Goal: Task Accomplishment & Management: Complete application form

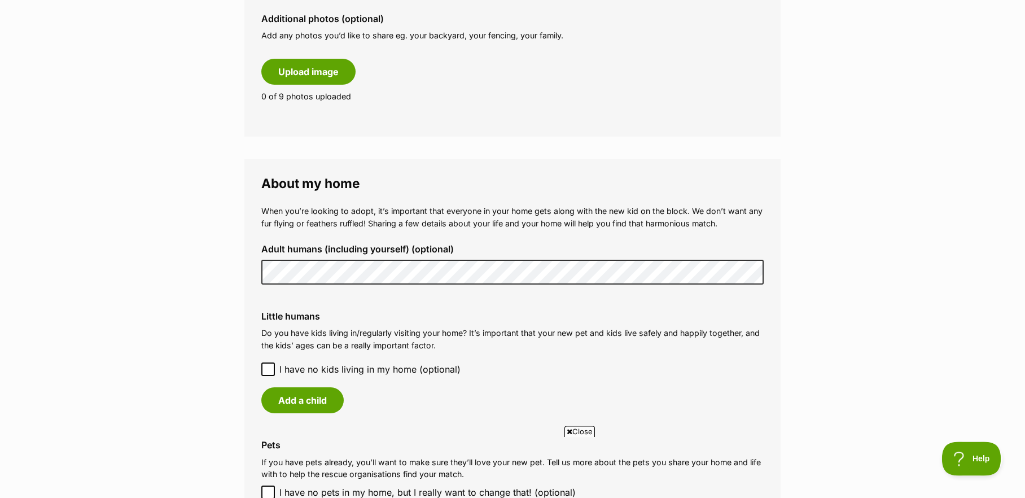
scroll to position [691, 0]
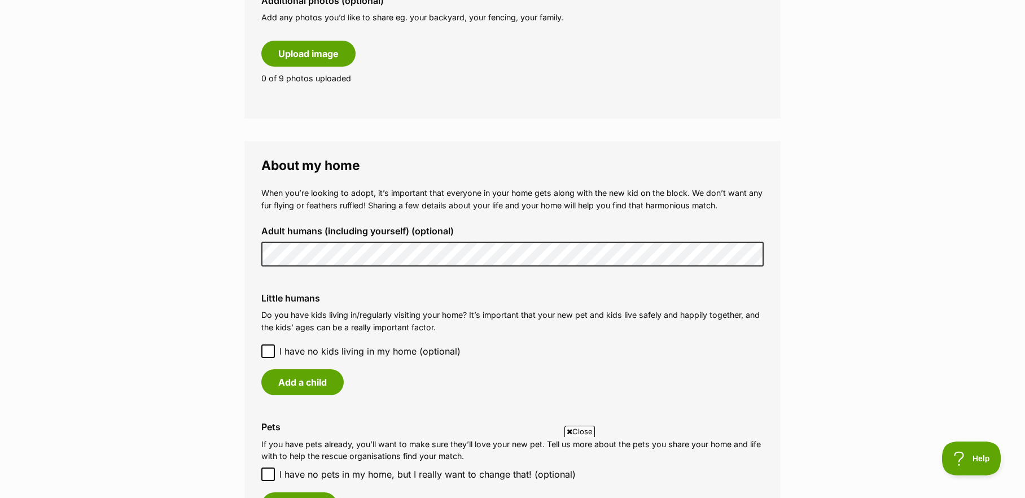
click at [267, 355] on icon at bounding box center [268, 351] width 8 height 8
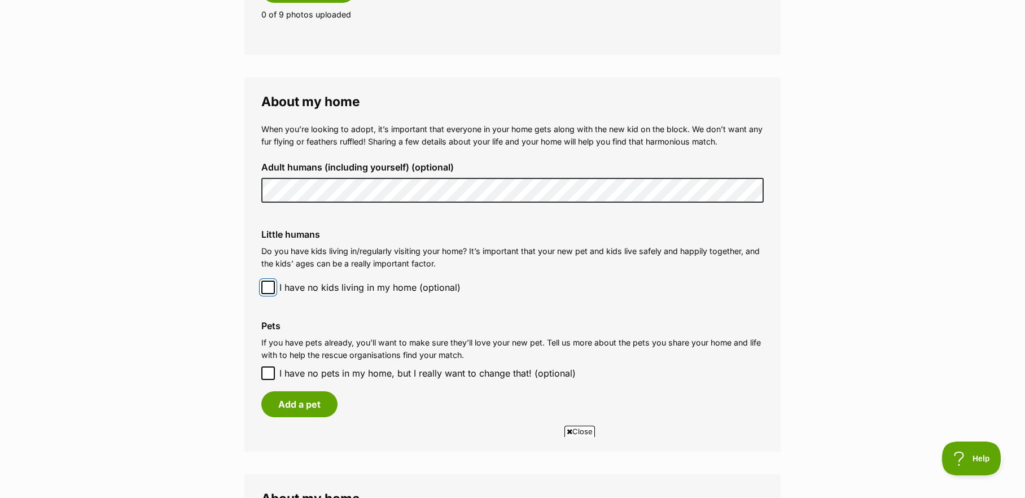
scroll to position [806, 0]
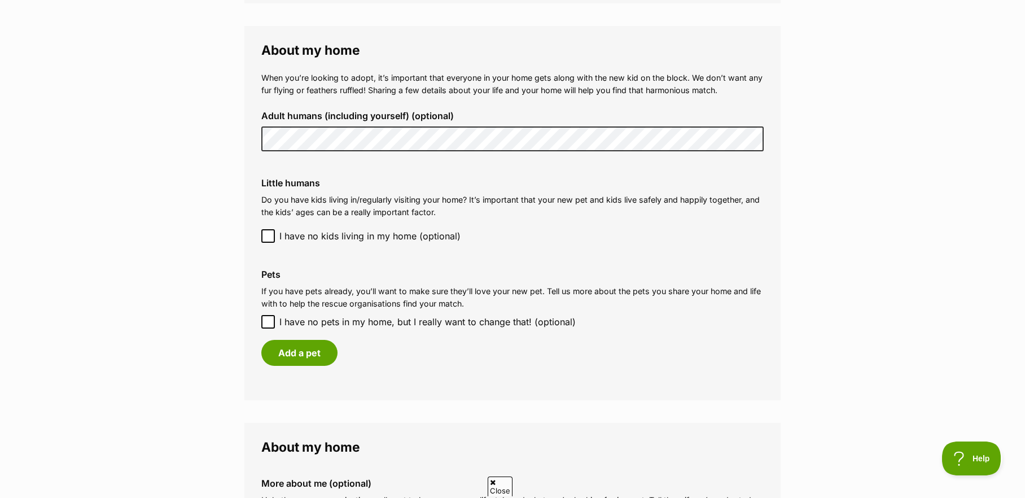
click at [267, 326] on icon at bounding box center [268, 322] width 8 height 8
click at [267, 329] on input "I have no pets in my home, but I really want to change that! (optional)" at bounding box center [268, 322] width 14 height 14
checkbox input "true"
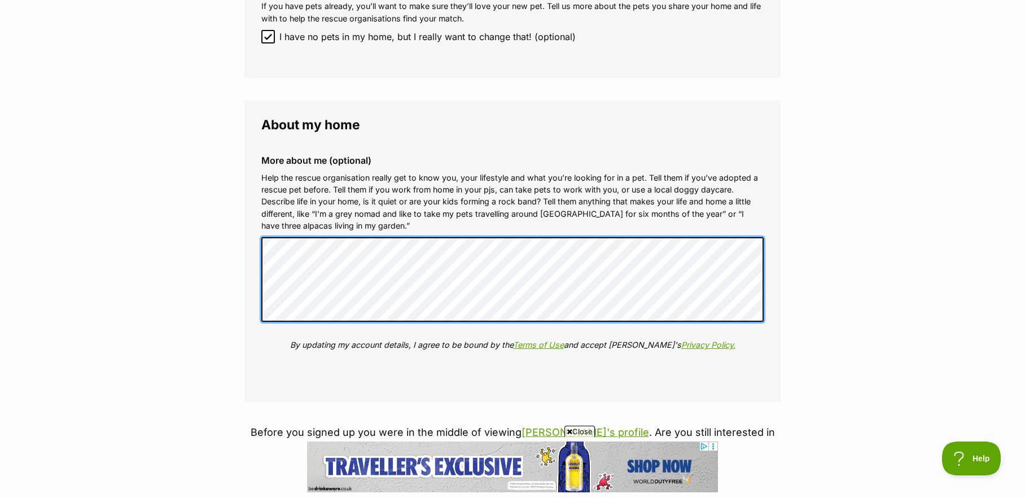
scroll to position [1152, 0]
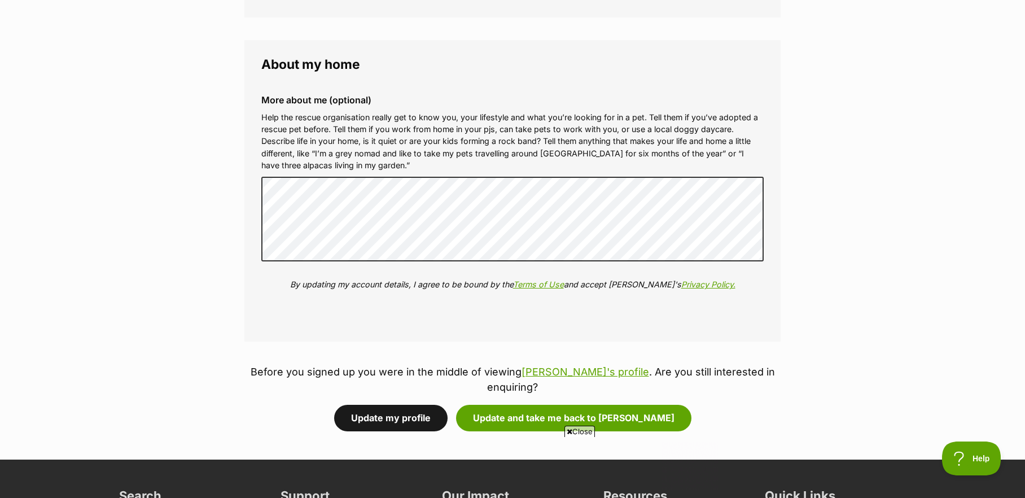
click at [407, 413] on button "Update my profile" at bounding box center [390, 418] width 113 height 26
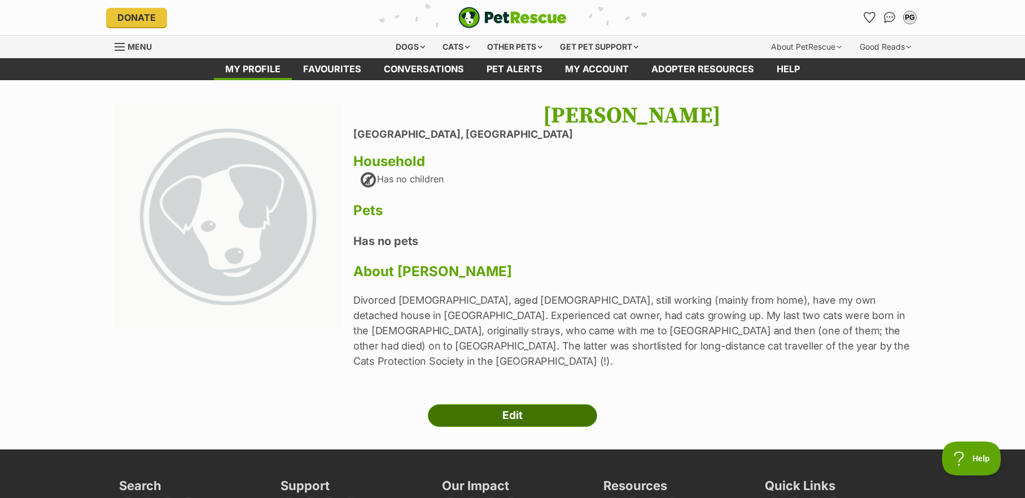
click at [524, 404] on link "Edit" at bounding box center [512, 415] width 169 height 23
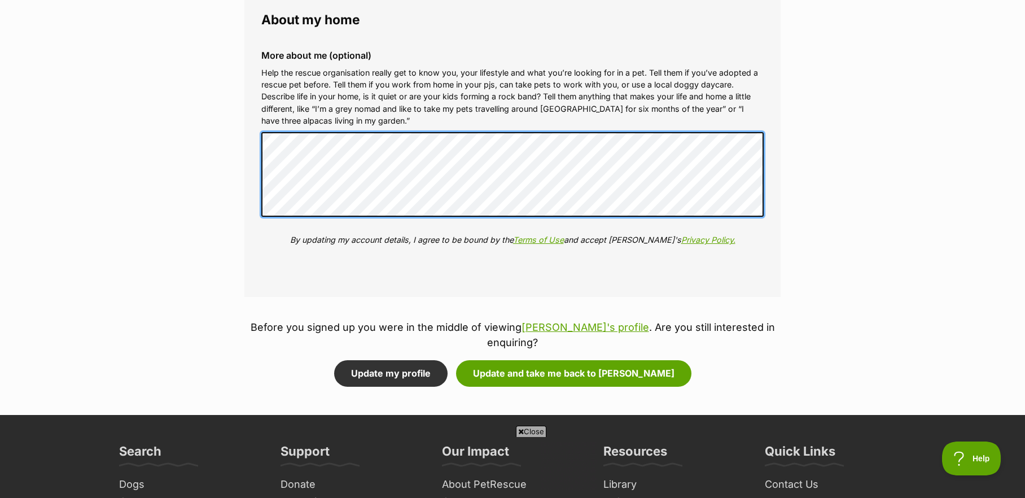
scroll to position [1210, 0]
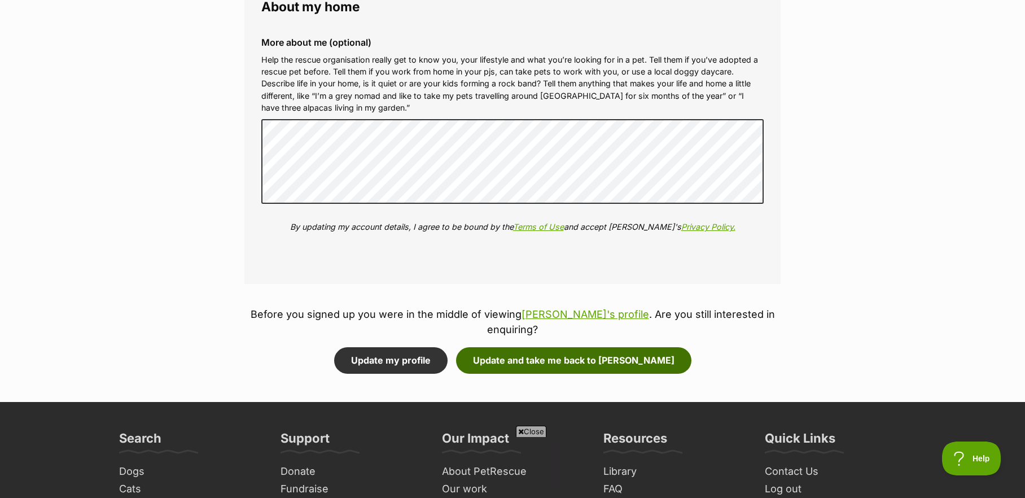
click at [563, 356] on button "Update and take me back to Winnie" at bounding box center [573, 360] width 235 height 26
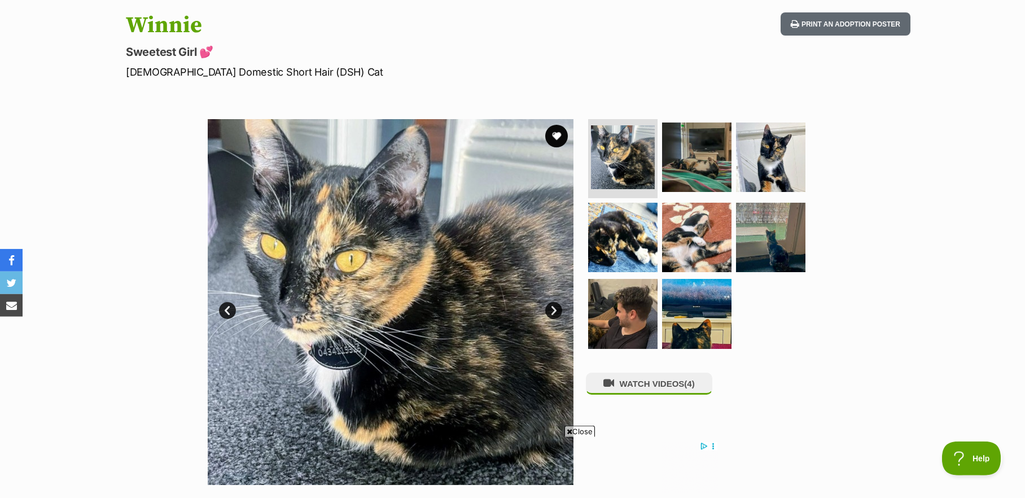
scroll to position [115, 0]
click at [768, 155] on img at bounding box center [771, 157] width 73 height 73
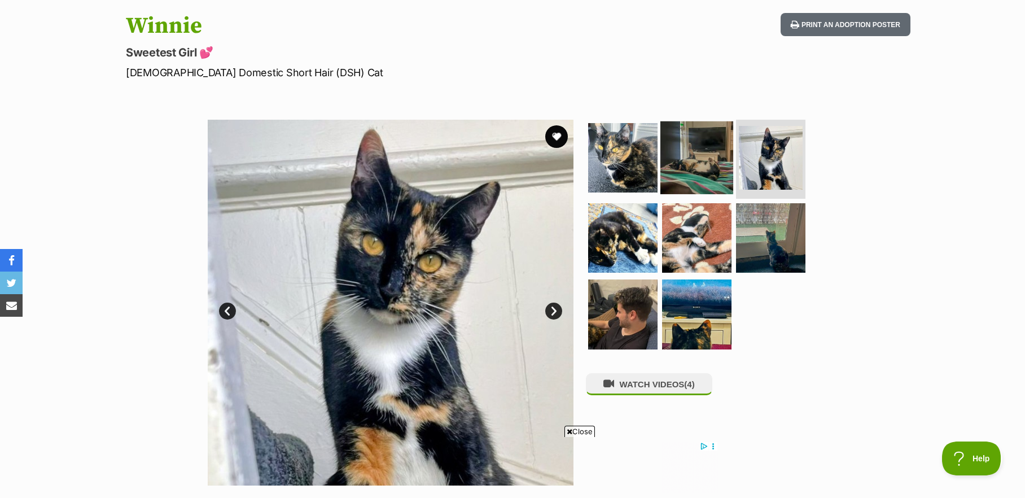
click at [689, 179] on img at bounding box center [697, 157] width 73 height 73
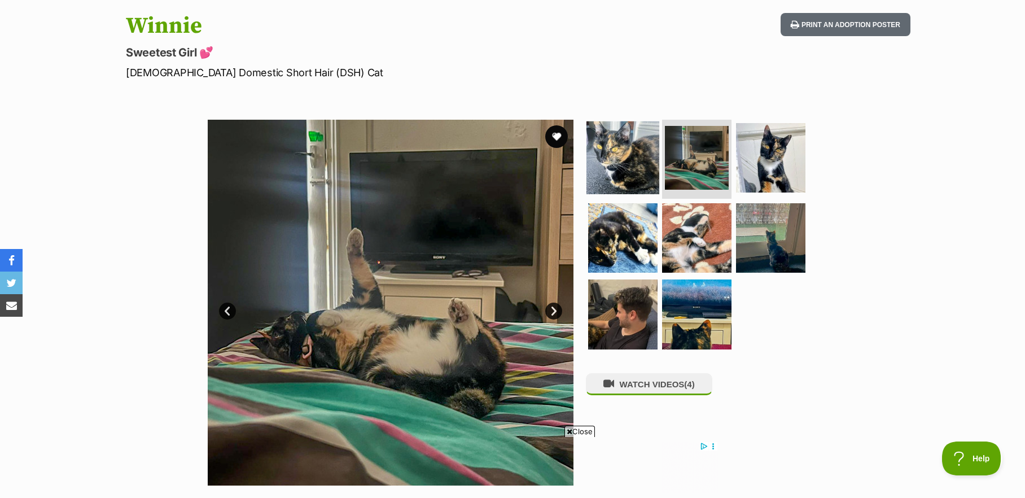
click at [630, 176] on img at bounding box center [623, 157] width 73 height 73
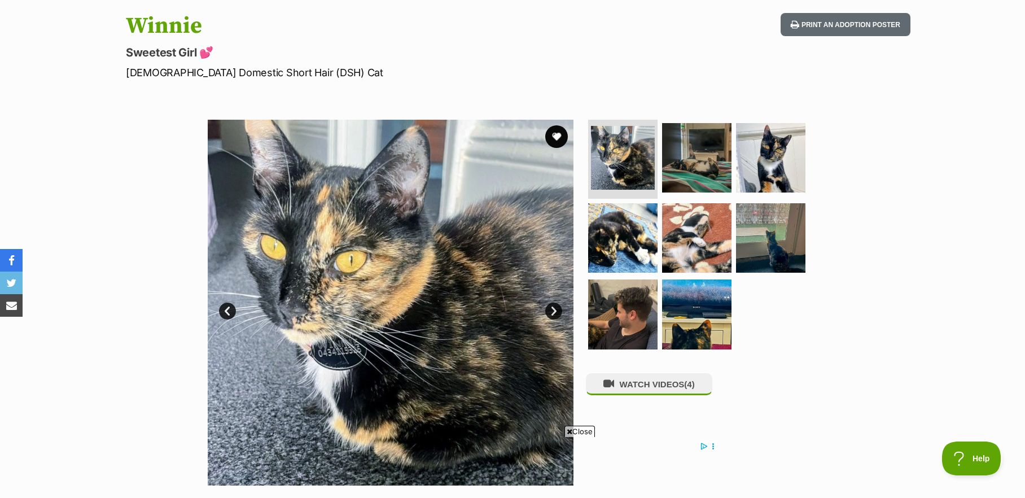
scroll to position [0, 0]
click at [631, 246] on img at bounding box center [623, 237] width 73 height 73
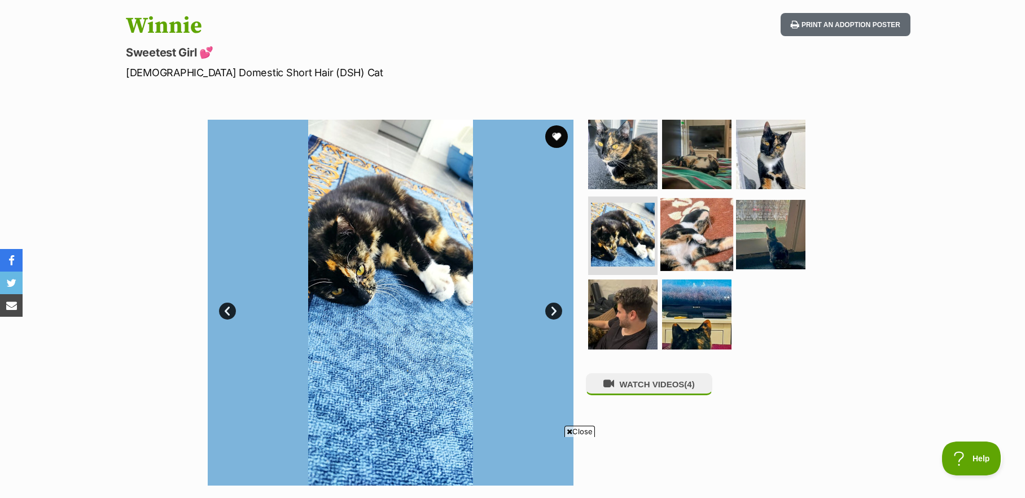
click at [689, 238] on img at bounding box center [697, 234] width 73 height 73
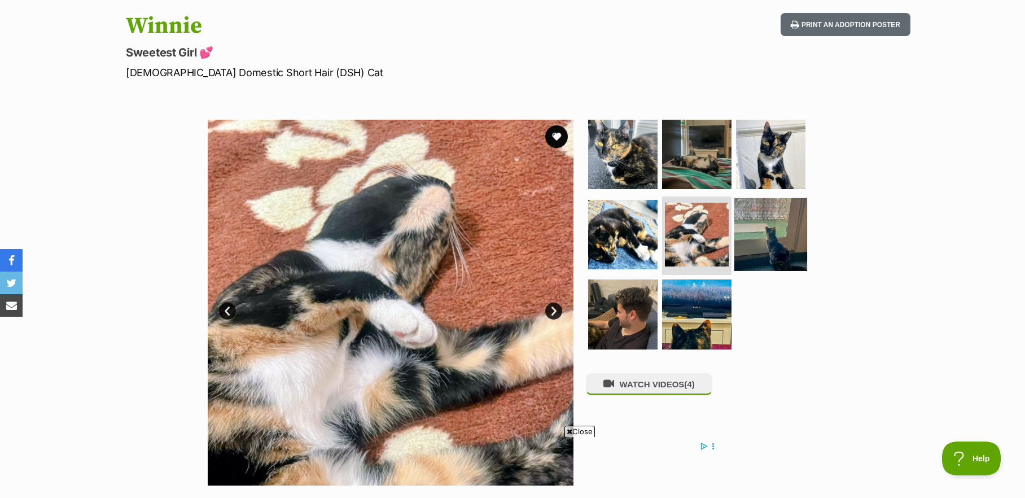
click at [758, 233] on img at bounding box center [771, 234] width 73 height 73
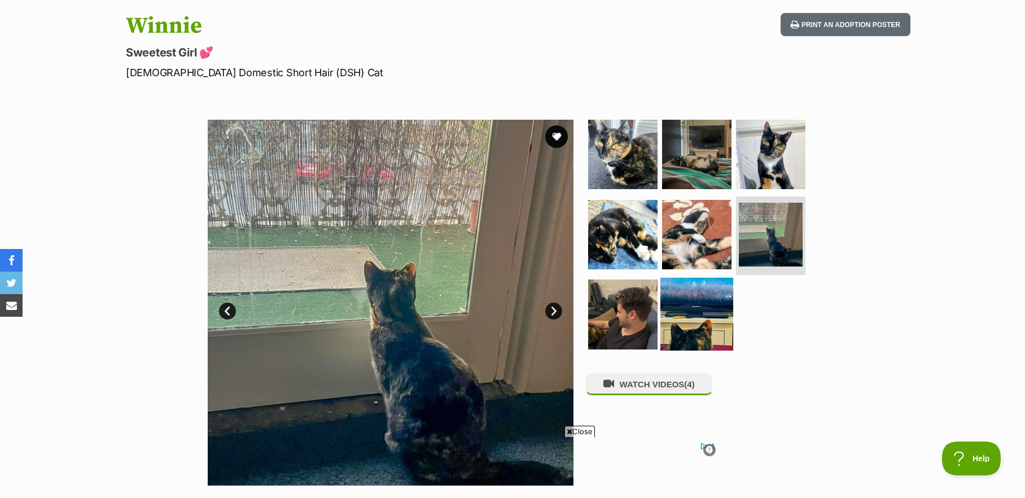
click at [700, 319] on img at bounding box center [697, 314] width 73 height 73
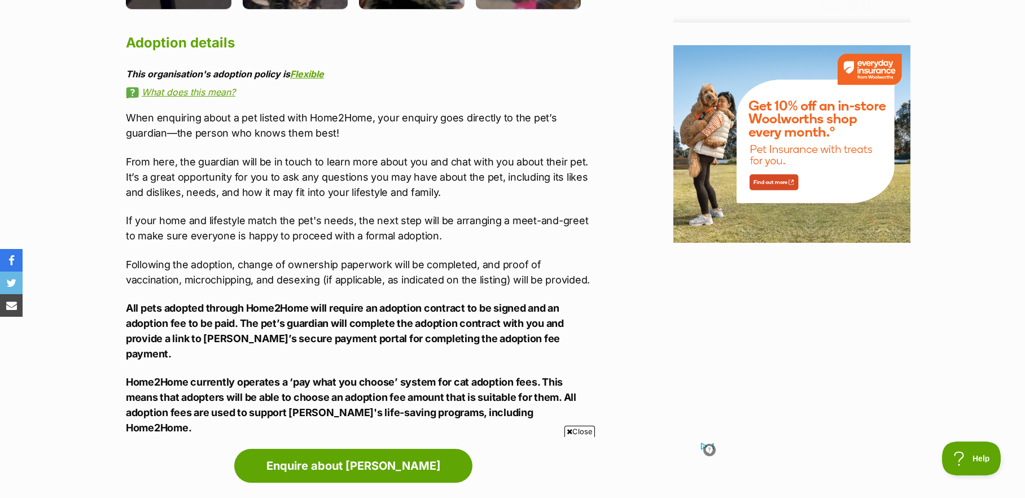
scroll to position [1613, 0]
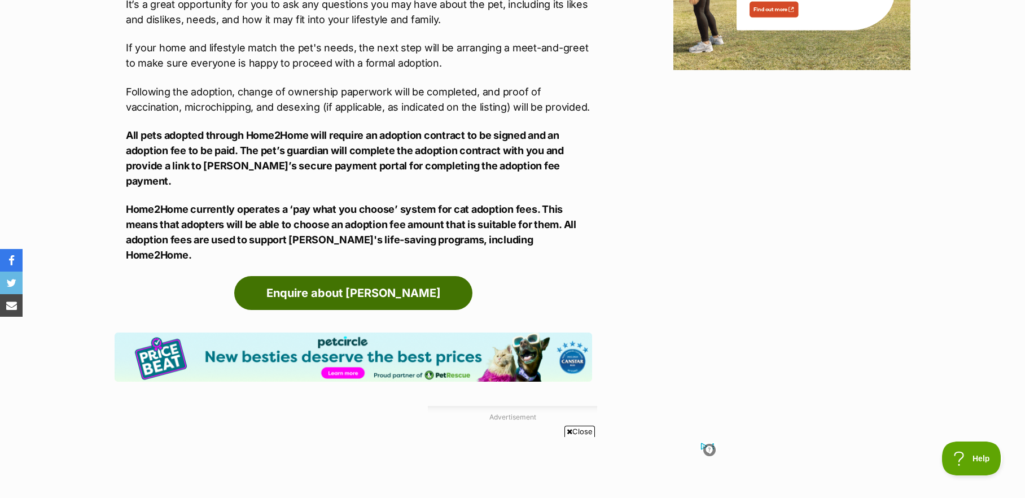
click at [351, 276] on link "Enquire about [PERSON_NAME]" at bounding box center [353, 293] width 238 height 34
